Goal: Navigation & Orientation: Go to known website

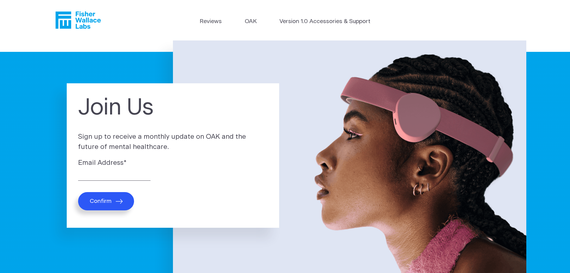
click at [79, 16] on icon "Fisher Wallace" at bounding box center [77, 19] width 45 height 17
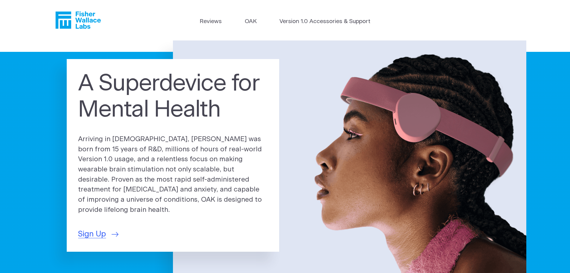
click at [77, 15] on icon "Fisher Wallace" at bounding box center [80, 19] width 41 height 17
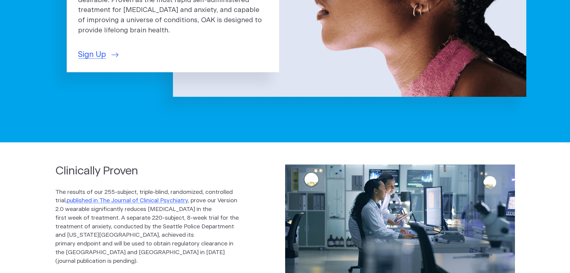
scroll to position [180, 0]
